Goal: Information Seeking & Learning: Find specific fact

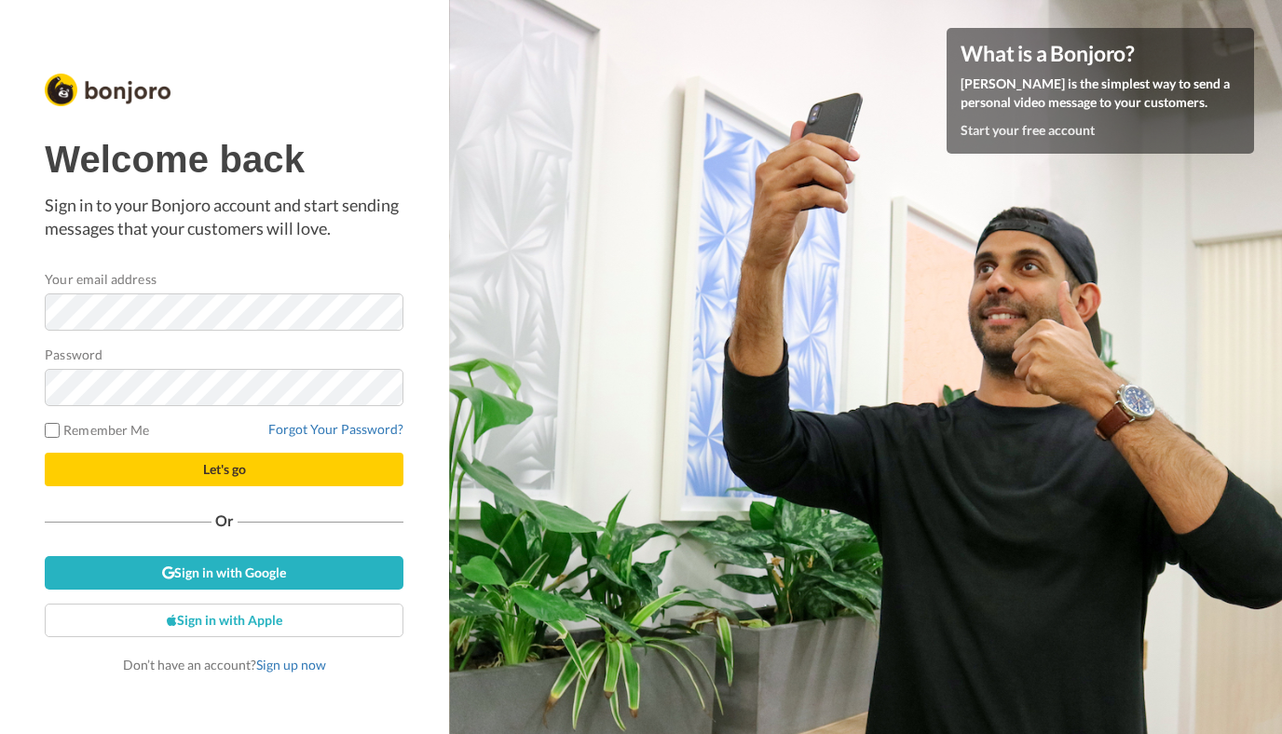
click at [1281, 315] on com-1password-button at bounding box center [1282, 367] width 0 height 734
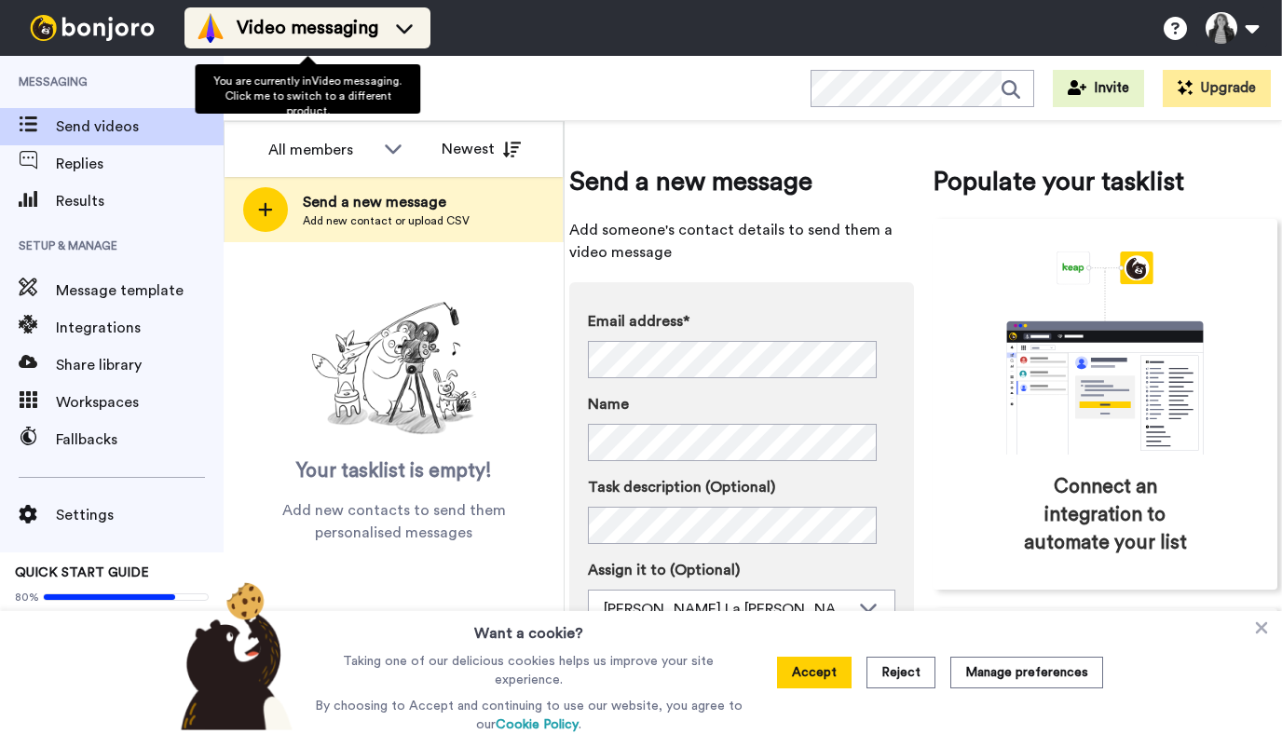
click at [359, 12] on li "Video messaging" at bounding box center [308, 27] width 246 height 41
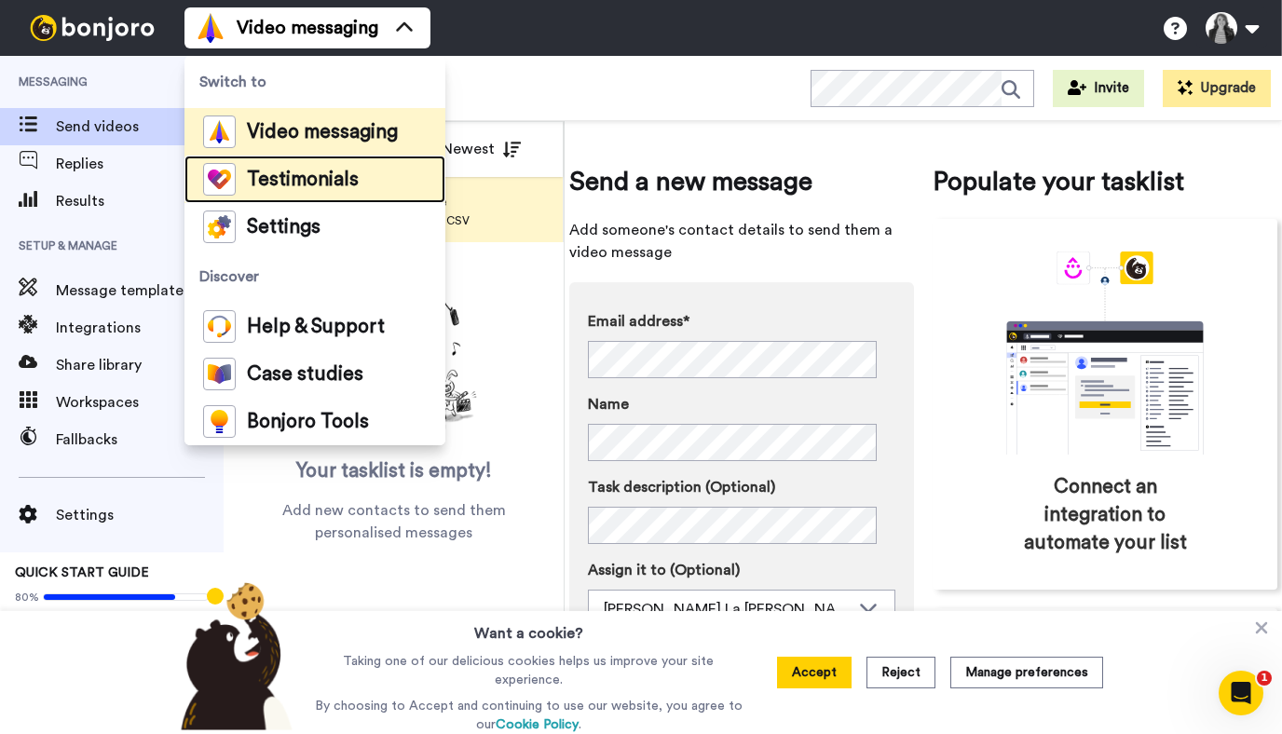
click at [261, 181] on span "Testimonials" at bounding box center [303, 180] width 112 height 19
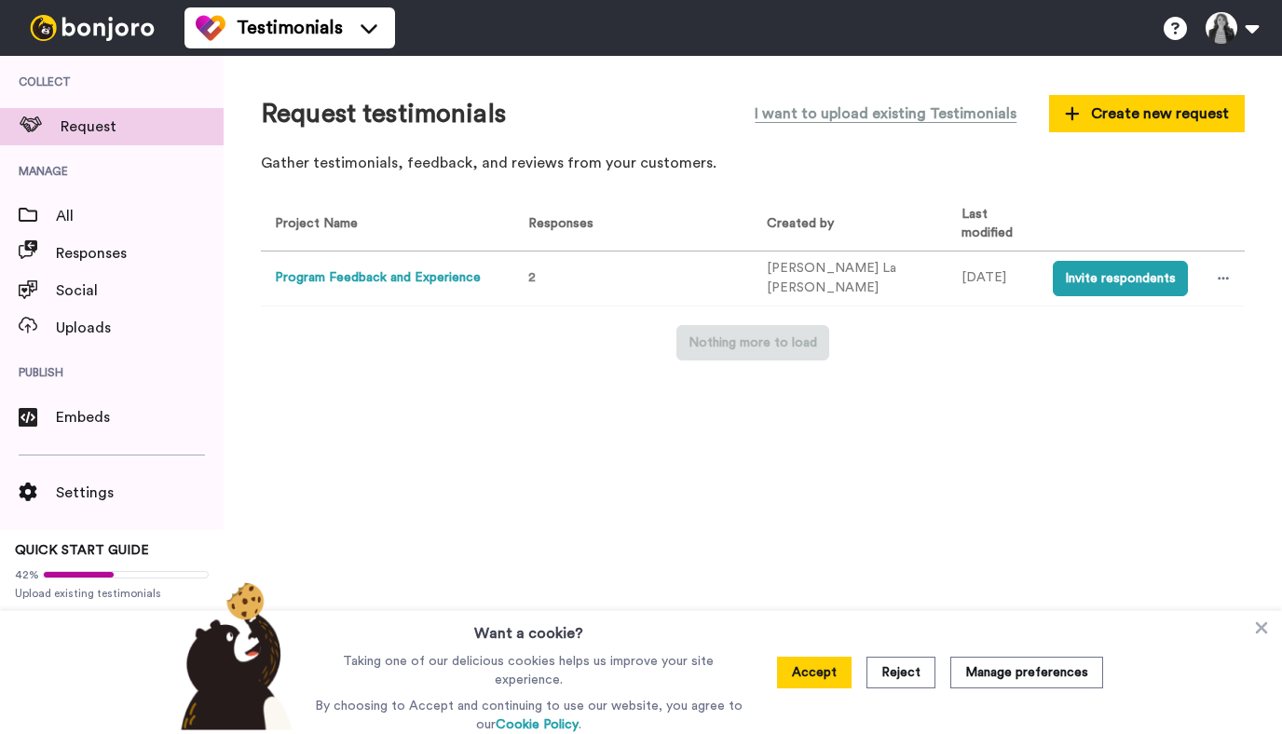
click at [398, 280] on button "Program Feedback and Experience" at bounding box center [378, 278] width 206 height 20
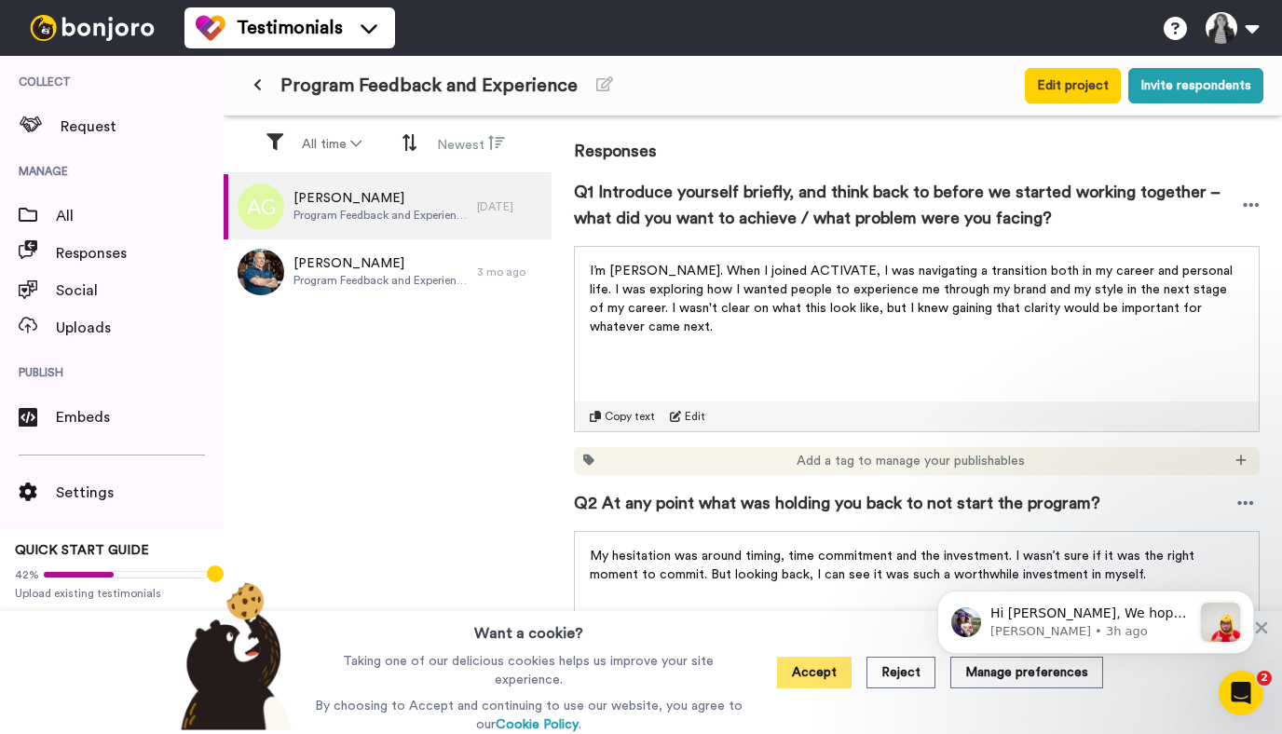
click at [821, 669] on button "Accept" at bounding box center [814, 673] width 75 height 32
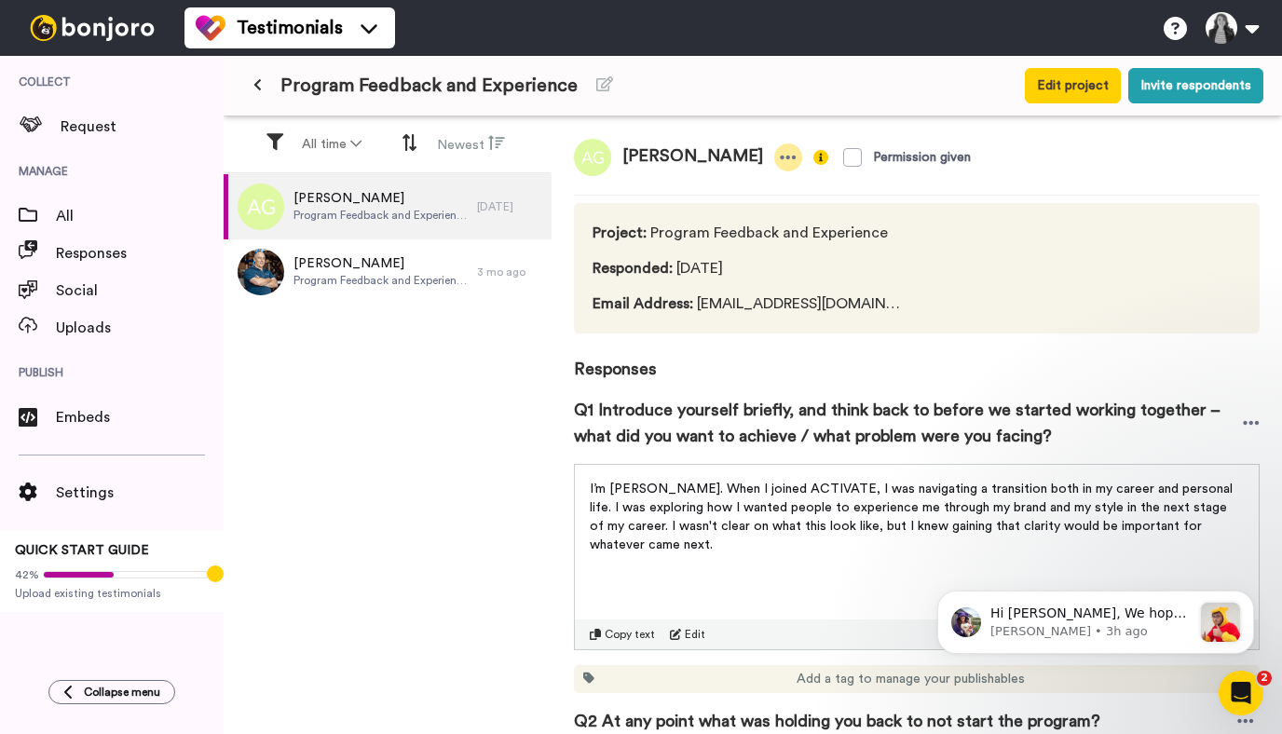
click at [780, 151] on icon at bounding box center [788, 157] width 17 height 19
click at [1154, 151] on div "Audrey Gunawan Permission given" at bounding box center [917, 157] width 686 height 37
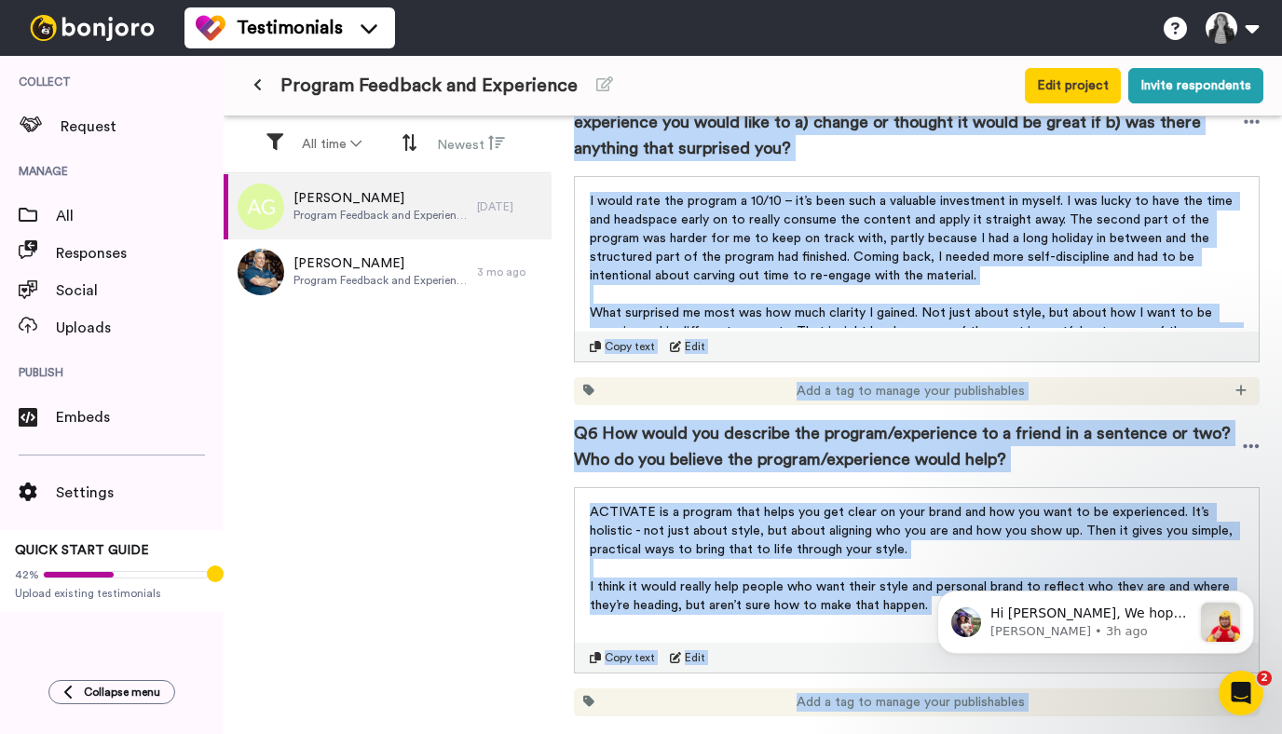
scroll to position [1555, 0]
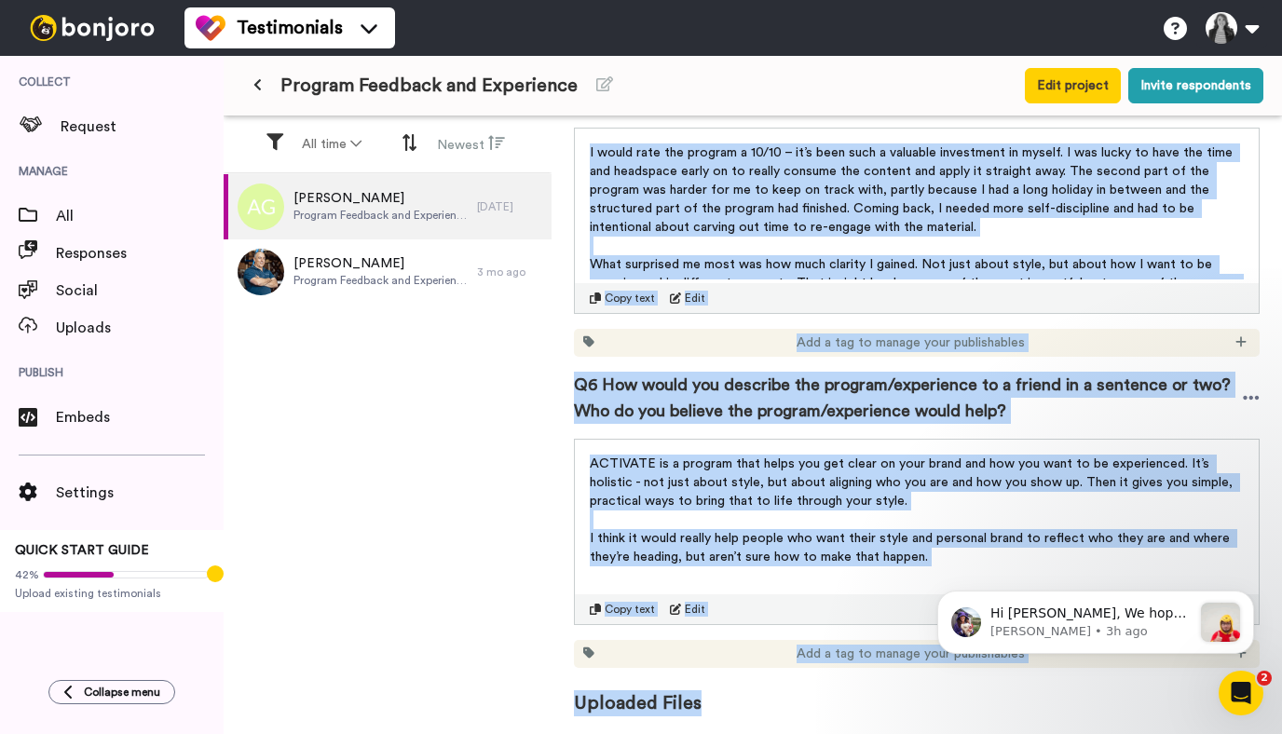
drag, startPoint x: 569, startPoint y: 368, endPoint x: 757, endPoint y: 733, distance: 410.5
click at [757, 733] on div "Audrey Gunawan Permission given Project : Program Feedback and Experience Respo…" at bounding box center [917, 427] width 731 height 622
copy div "Responses Q1 Introduce yourself briefly, and think back to before we started wo…"
